Goal: Navigation & Orientation: Find specific page/section

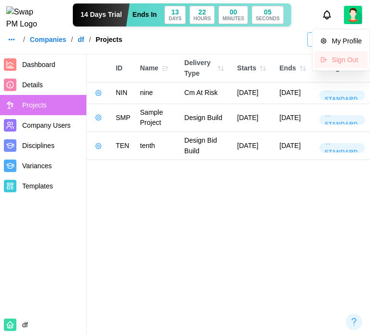
click at [357, 59] on div "Sign Out" at bounding box center [347, 60] width 30 height 8
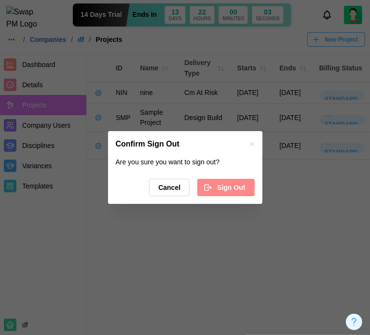
click at [236, 192] on span "Sign Out" at bounding box center [231, 187] width 28 height 16
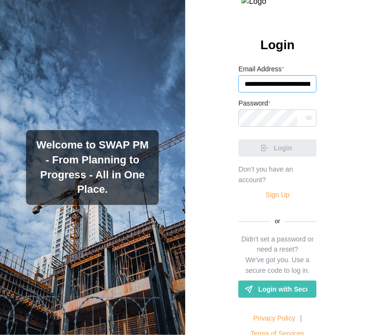
click at [256, 93] on input "**********" at bounding box center [277, 83] width 78 height 17
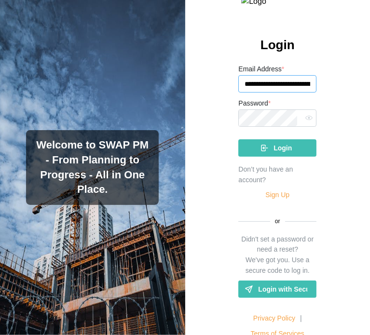
type input "**********"
click at [299, 156] on div "Login" at bounding box center [275, 148] width 63 height 16
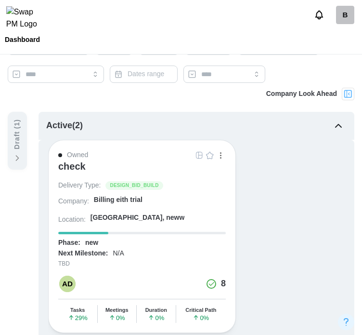
scroll to position [96, 0]
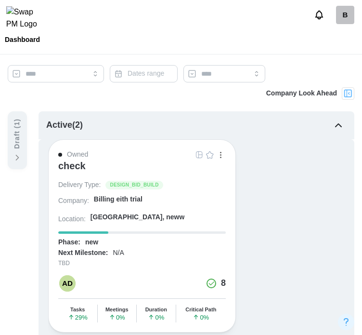
click at [82, 167] on div "check" at bounding box center [71, 166] width 27 height 12
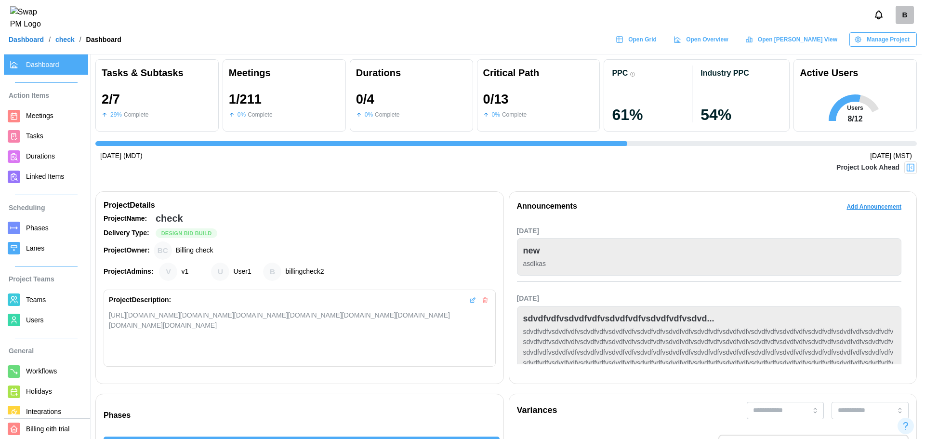
scroll to position [0, 1836]
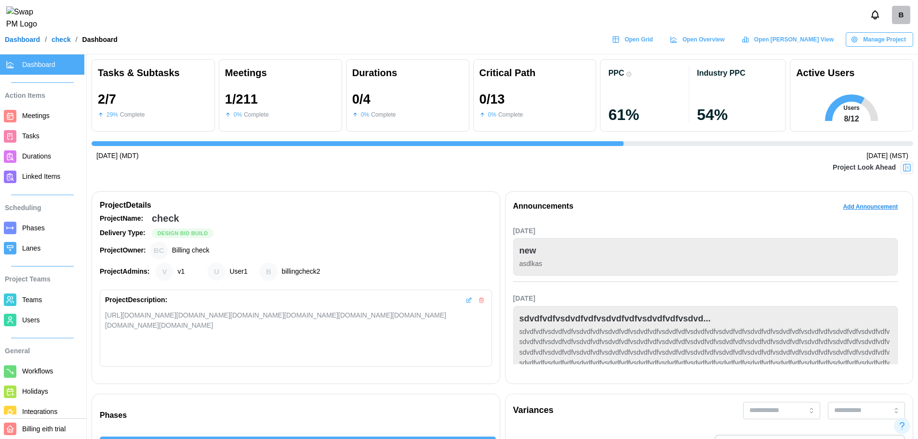
click at [37, 129] on link "Tasks" at bounding box center [42, 136] width 84 height 20
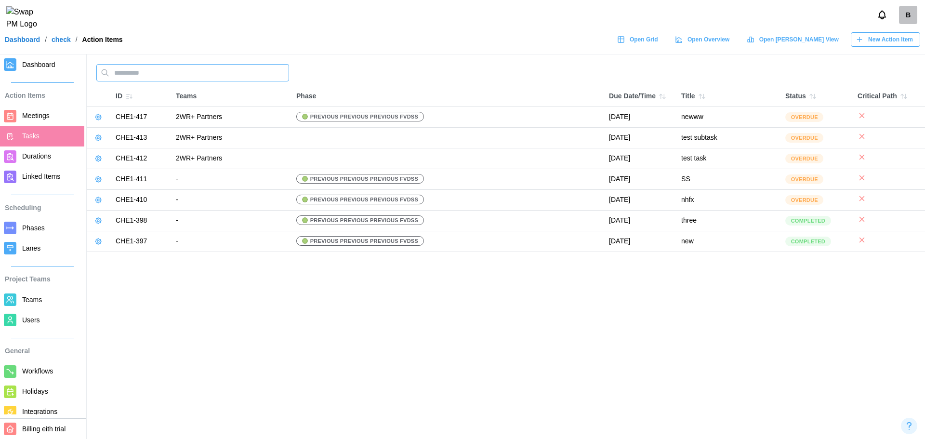
click at [195, 76] on input "text" at bounding box center [192, 72] width 193 height 17
click at [45, 120] on span "Meetings" at bounding box center [35, 116] width 27 height 8
drag, startPoint x: 205, startPoint y: 71, endPoint x: 112, endPoint y: 72, distance: 92.5
click at [205, 71] on input "text" at bounding box center [192, 72] width 193 height 17
